Goal: Task Accomplishment & Management: Use online tool/utility

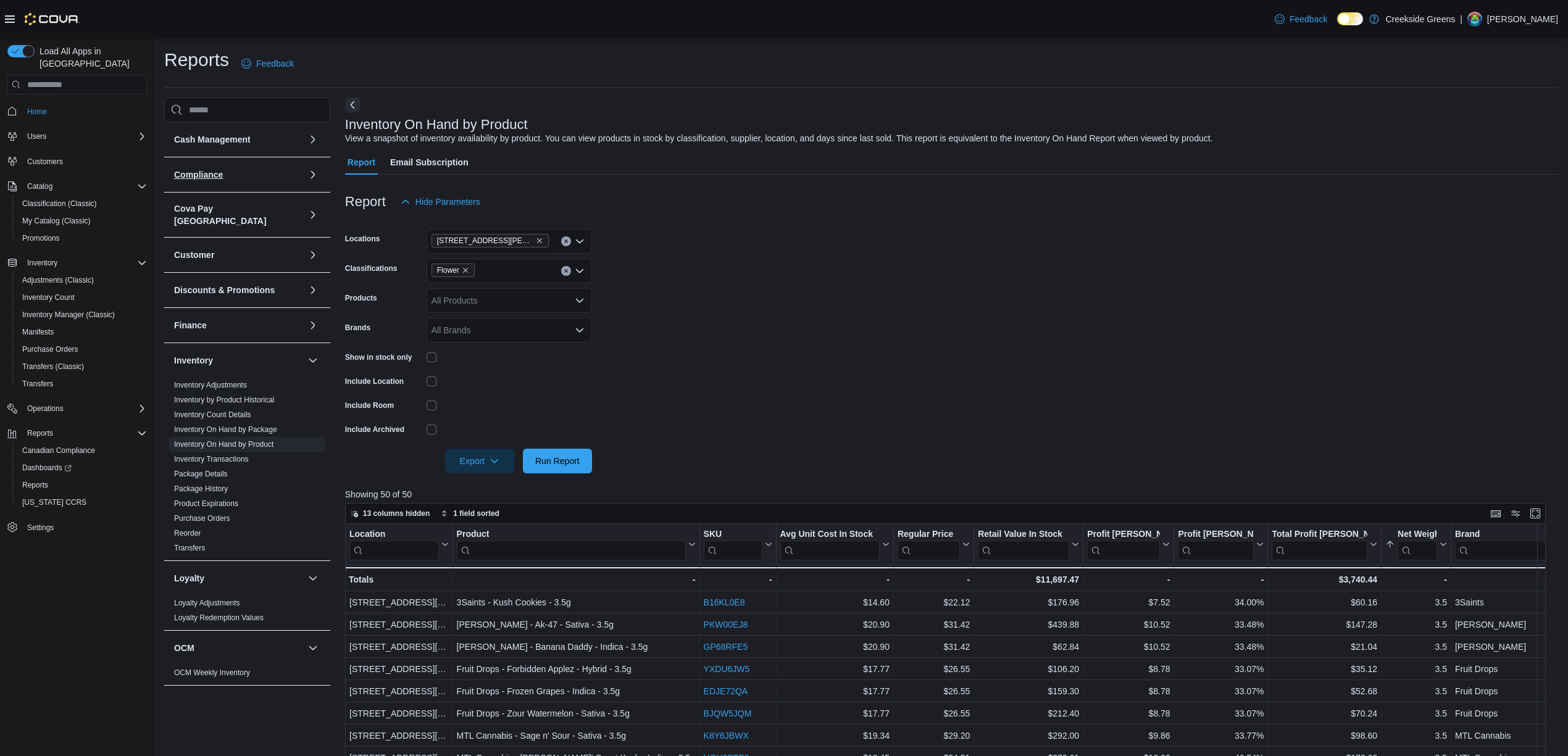
scroll to position [329, 0]
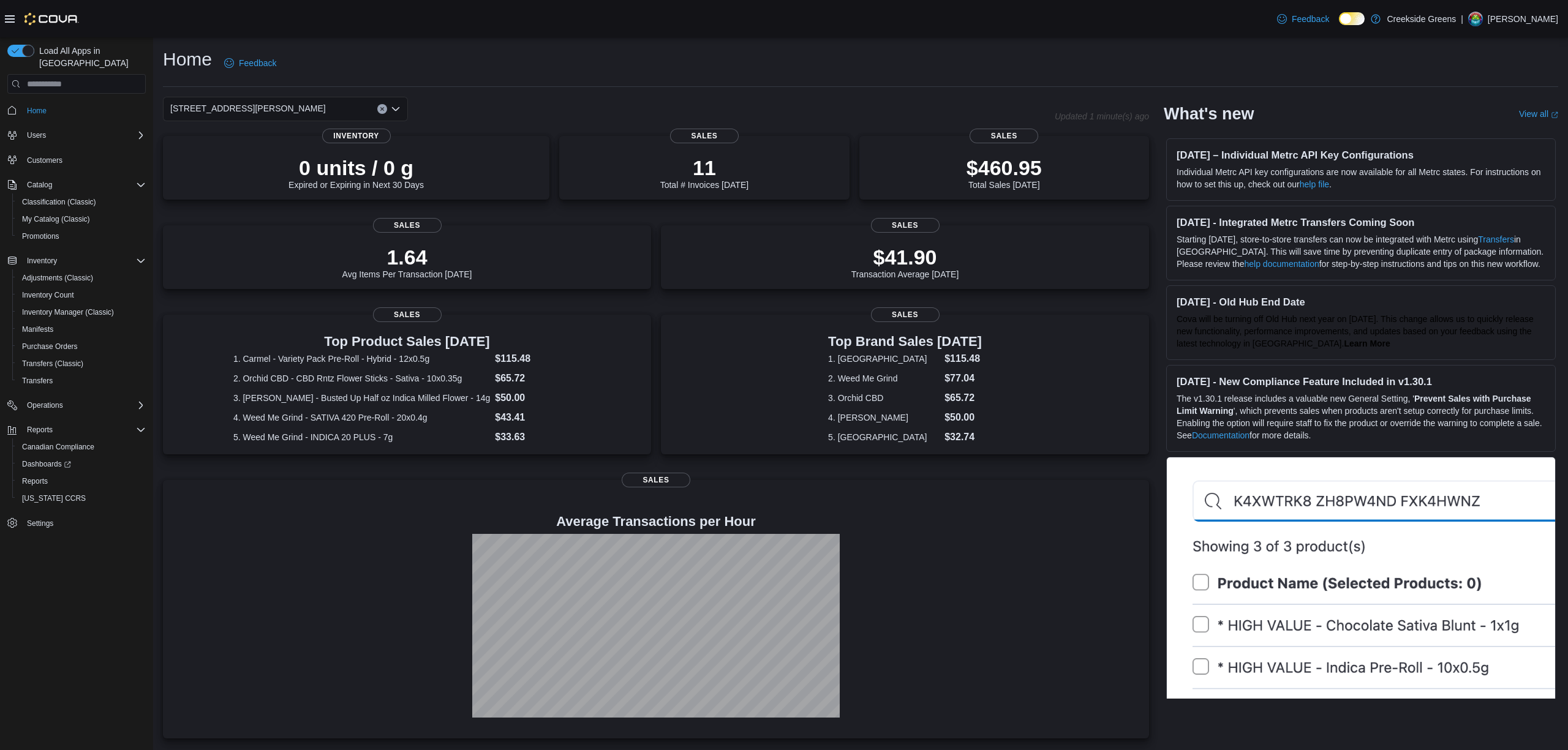
click at [303, 109] on div "[STREET_ADDRESS][PERSON_NAME]" at bounding box center [285, 109] width 245 height 25
click at [230, 152] on span "1192 Bank Street" at bounding box center [246, 147] width 85 height 12
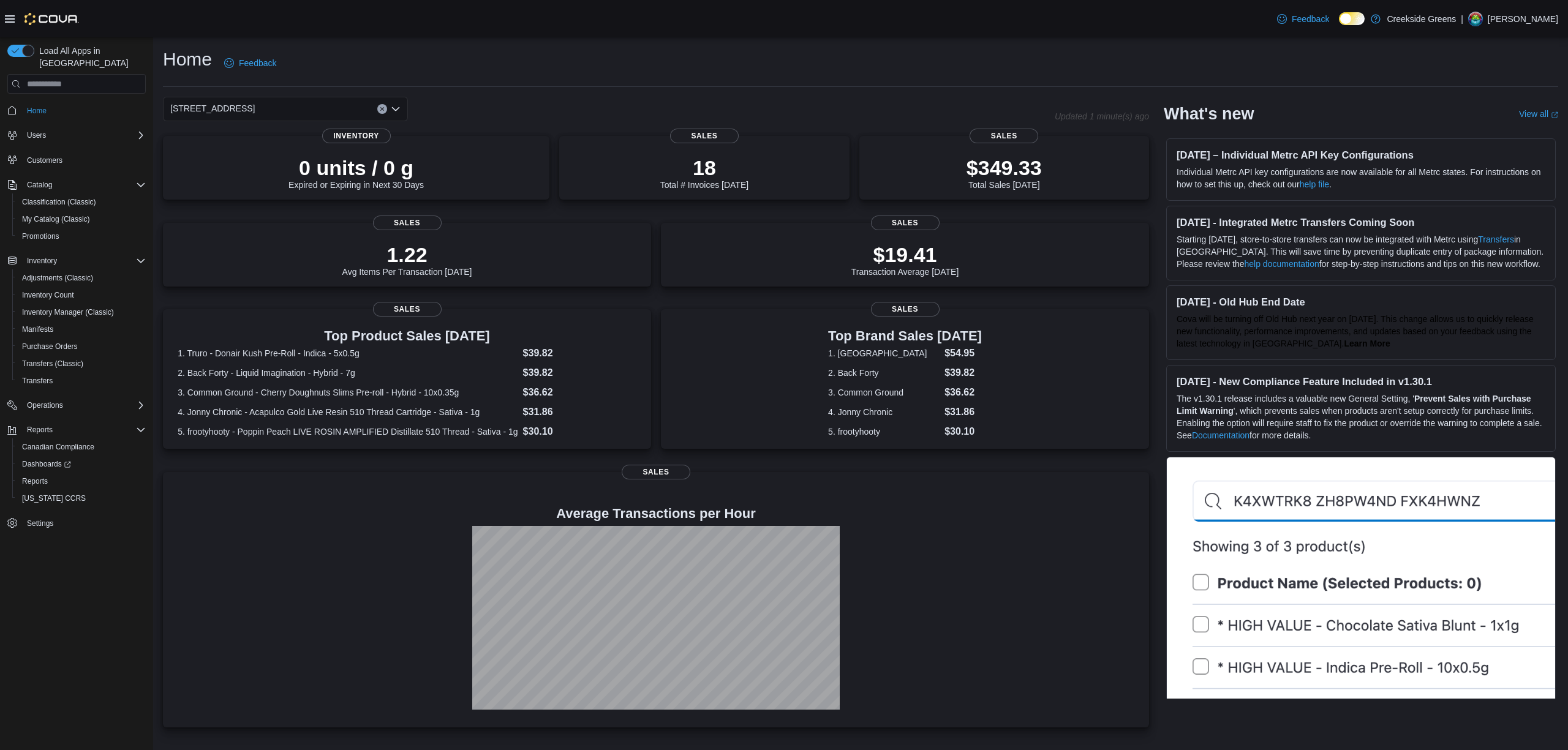
click at [263, 104] on div "1192 Bank Street" at bounding box center [285, 109] width 245 height 25
click at [252, 167] on span "[STREET_ADDRESS][PERSON_NAME]" at bounding box center [281, 165] width 156 height 12
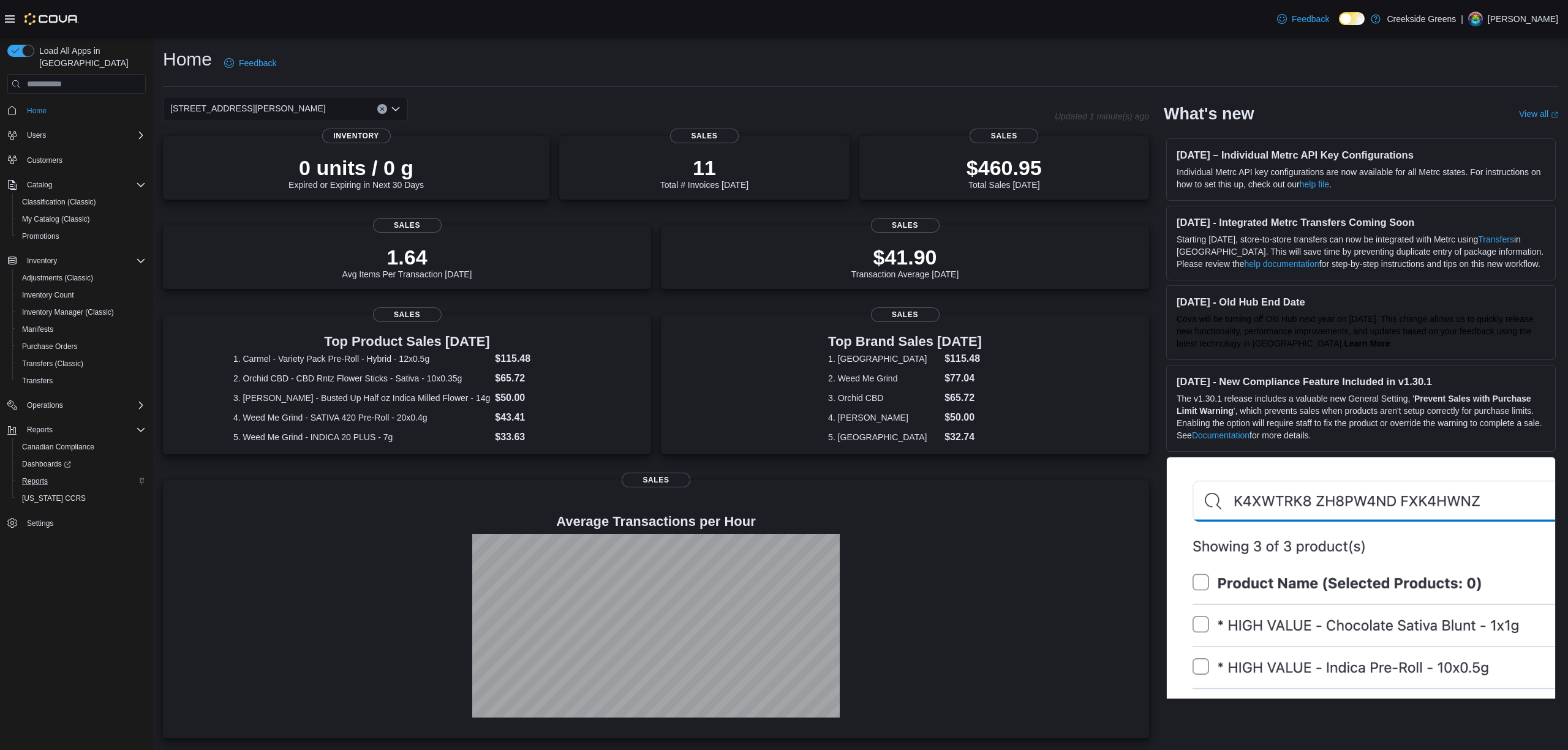
click at [54, 474] on div "Reports" at bounding box center [81, 481] width 128 height 15
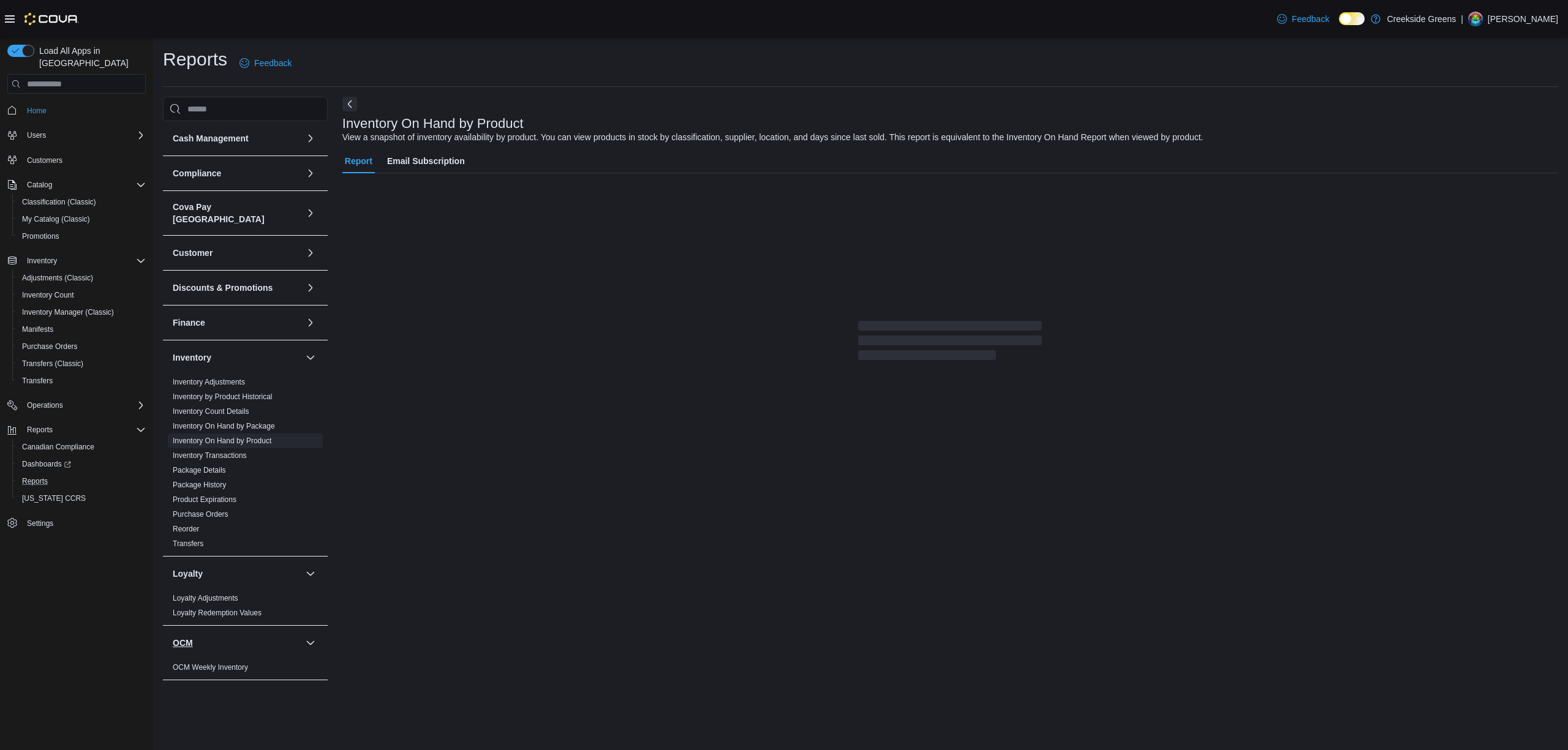
scroll to position [408, 0]
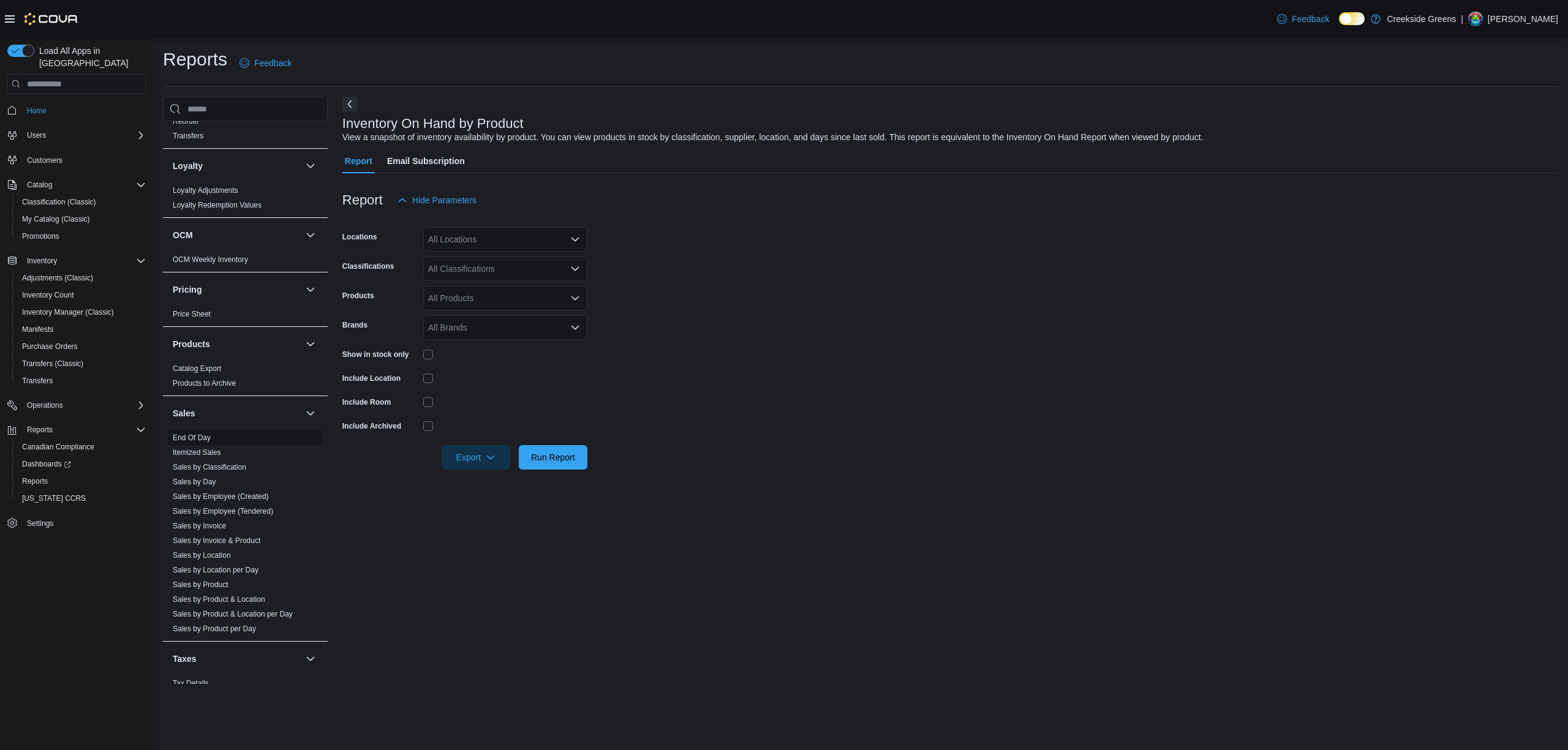
click at [195, 434] on link "End Of Day" at bounding box center [192, 438] width 38 height 8
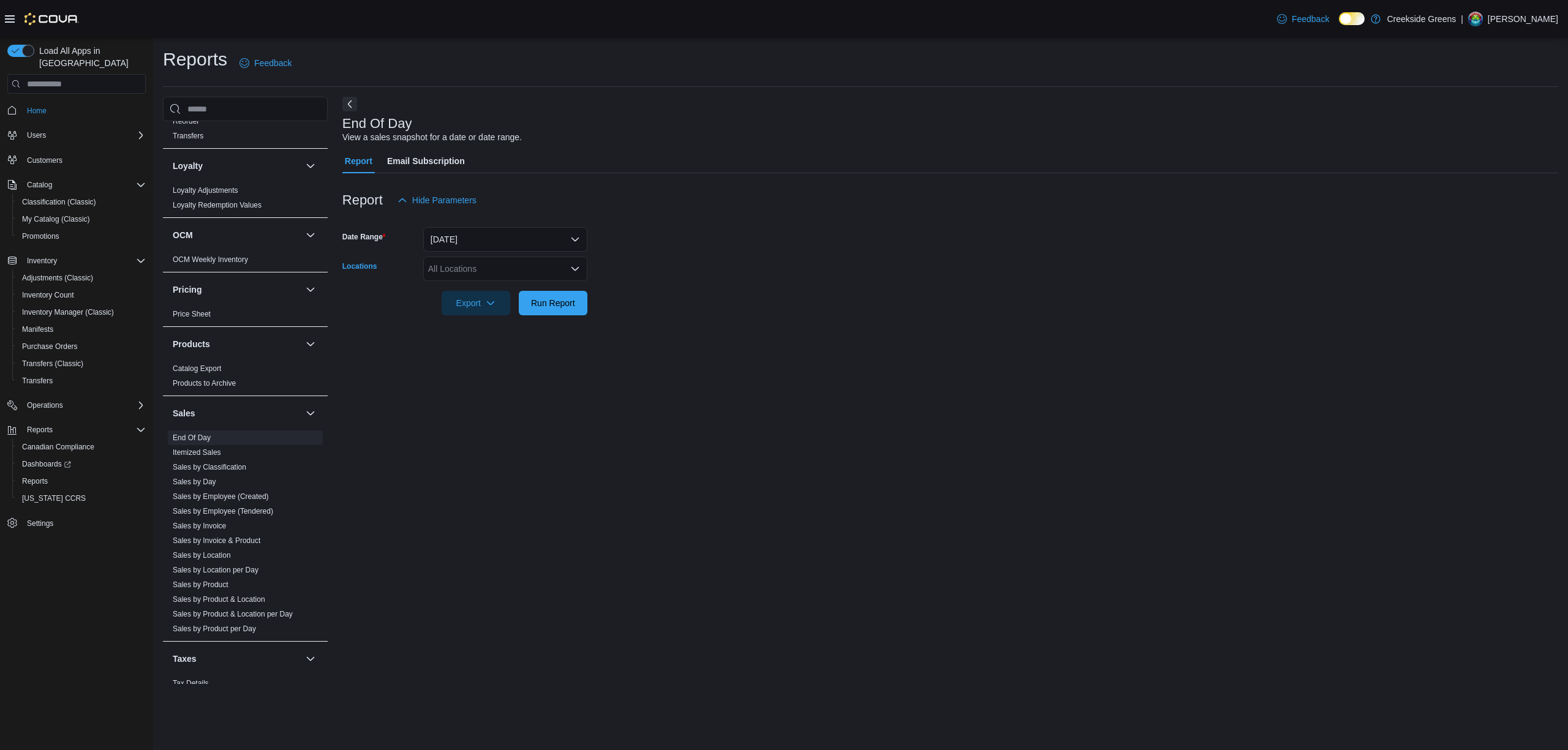
click at [503, 270] on div "All Locations" at bounding box center [505, 269] width 164 height 25
click at [496, 303] on span "1192 Bank Street" at bounding box center [491, 307] width 85 height 12
click at [694, 309] on form "Date Range Today Locations 1192 Bank Street Combo box. Selected. 1192 Bank Stre…" at bounding box center [950, 263] width 1216 height 103
click at [537, 306] on span "Run Report" at bounding box center [553, 302] width 44 height 12
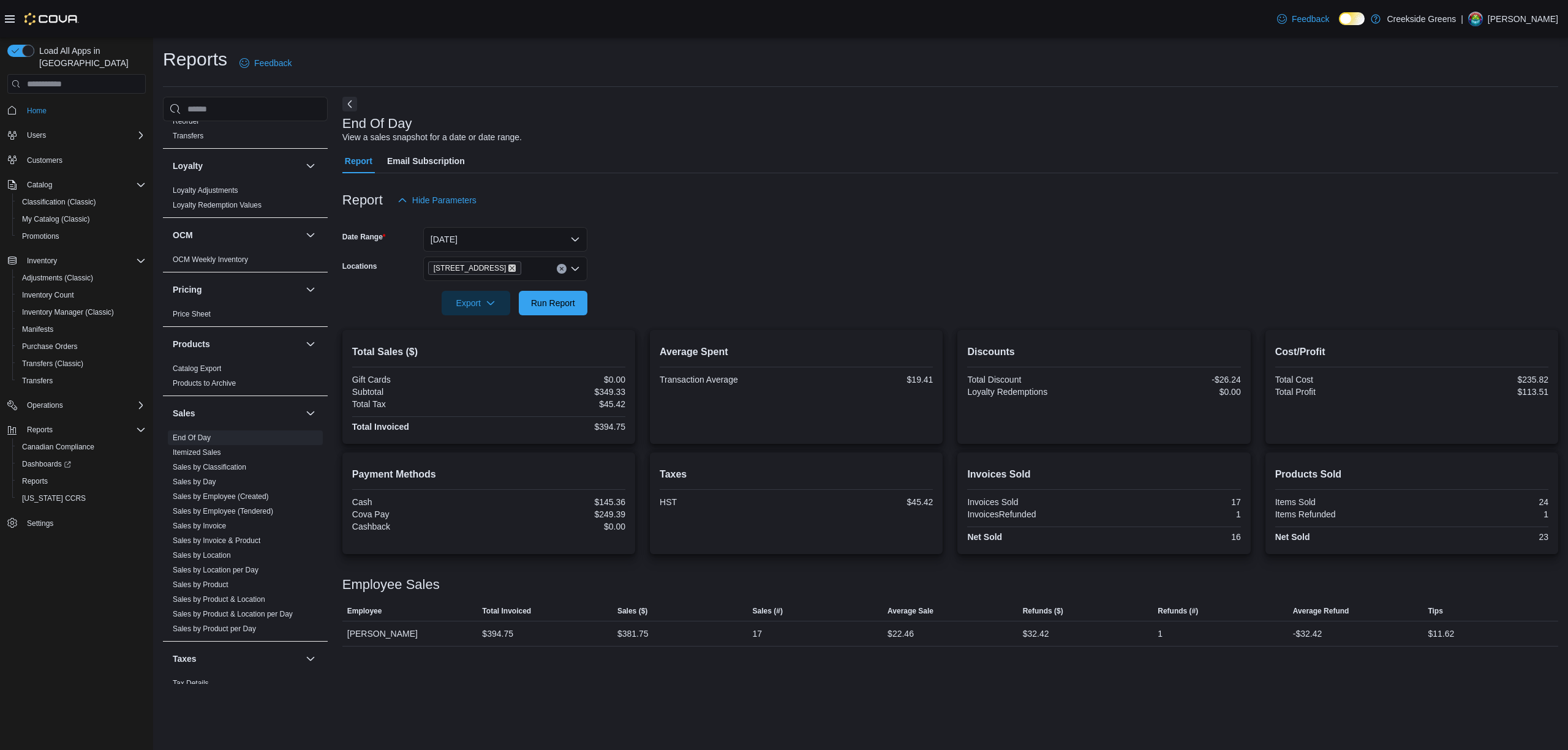
click at [508, 268] on icon "Remove 1192 Bank Street from selection in this group" at bounding box center [511, 268] width 7 height 7
click at [503, 329] on span "[STREET_ADDRESS][PERSON_NAME]" at bounding box center [527, 325] width 156 height 12
drag, startPoint x: 735, startPoint y: 305, endPoint x: 633, endPoint y: 304, distance: 102.0
click at [735, 304] on form "Date Range Today Locations 19 Reuben Crescent Export Run Report" at bounding box center [950, 263] width 1216 height 103
click at [557, 305] on span "Run Report" at bounding box center [553, 302] width 44 height 12
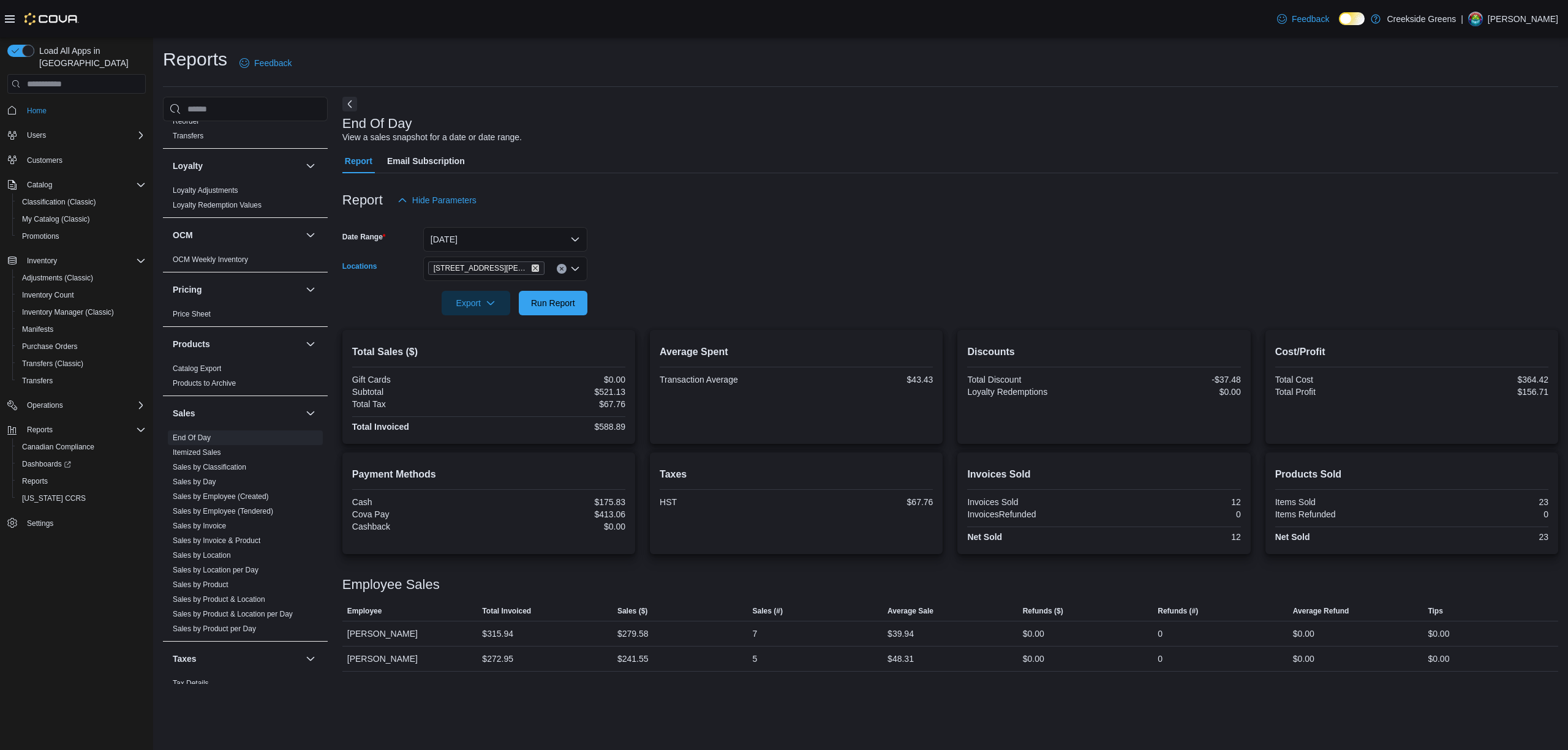
click at [531, 269] on icon "Remove 19 Reuben Crescent from selection in this group" at bounding box center [535, 268] width 7 height 7
click at [474, 307] on span "1192 Bank Street" at bounding box center [491, 307] width 85 height 12
click at [841, 272] on form "Date Range Today Locations 1192 Bank Street Export Run Report" at bounding box center [950, 263] width 1216 height 103
click at [540, 302] on span "Run Report" at bounding box center [553, 302] width 44 height 12
click at [60, 102] on span "Home" at bounding box center [84, 110] width 124 height 15
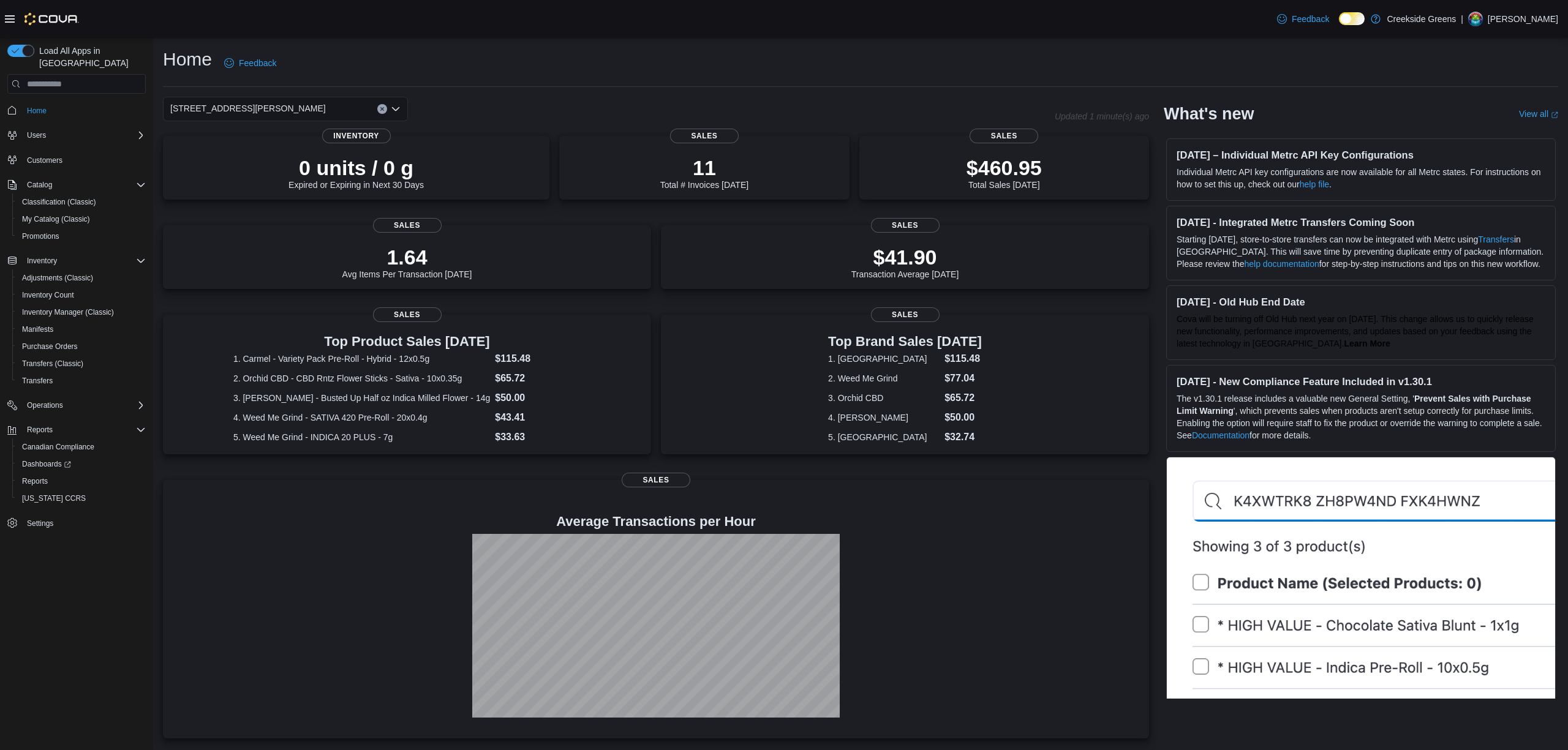
click at [207, 113] on span "[STREET_ADDRESS][PERSON_NAME]" at bounding box center [248, 108] width 156 height 15
click at [445, 69] on div "Home Feedback" at bounding box center [860, 63] width 1395 height 32
